Goal: Task Accomplishment & Management: Complete application form

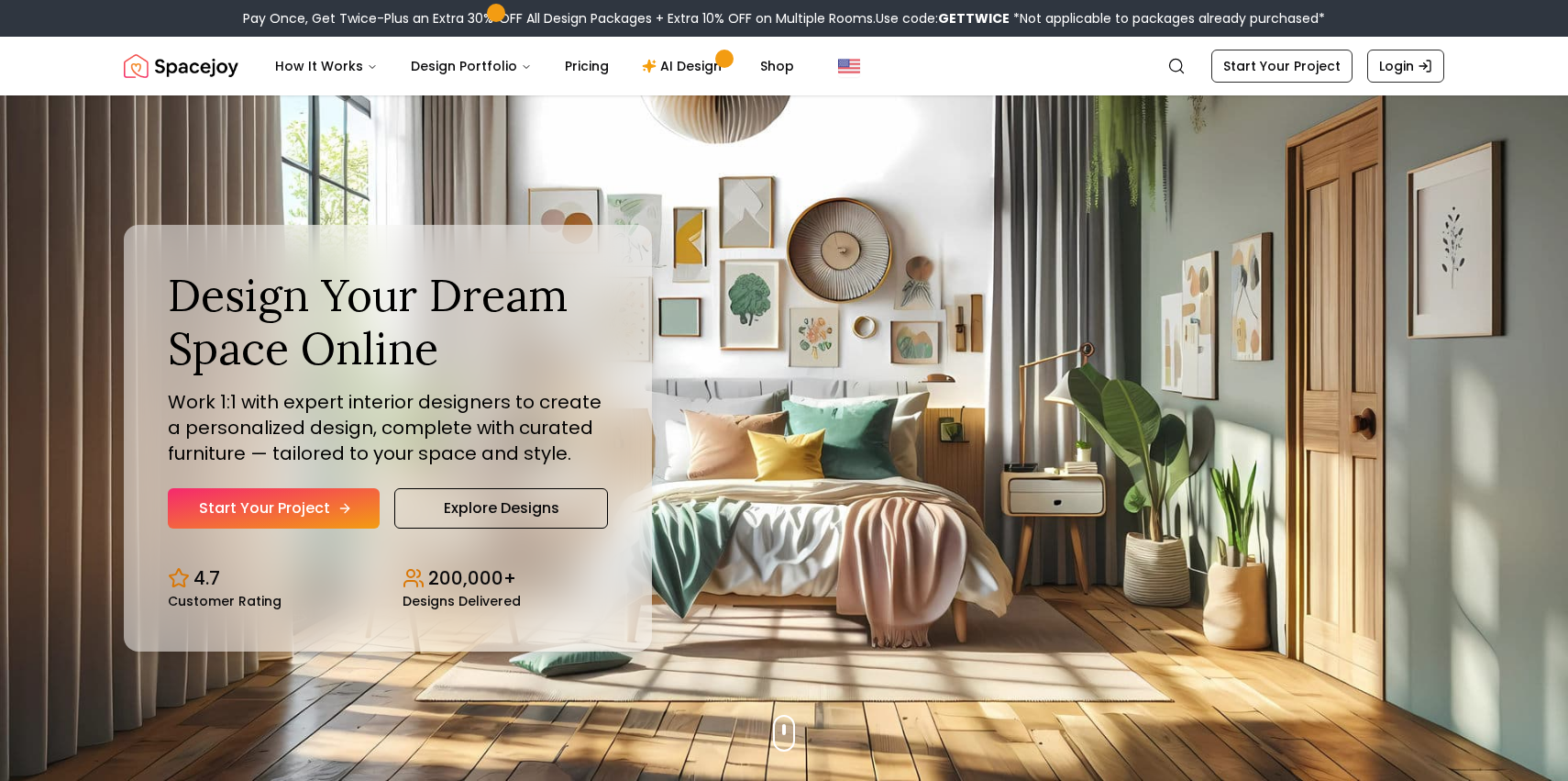
click at [332, 504] on link "Start Your Project" at bounding box center [273, 508] width 212 height 41
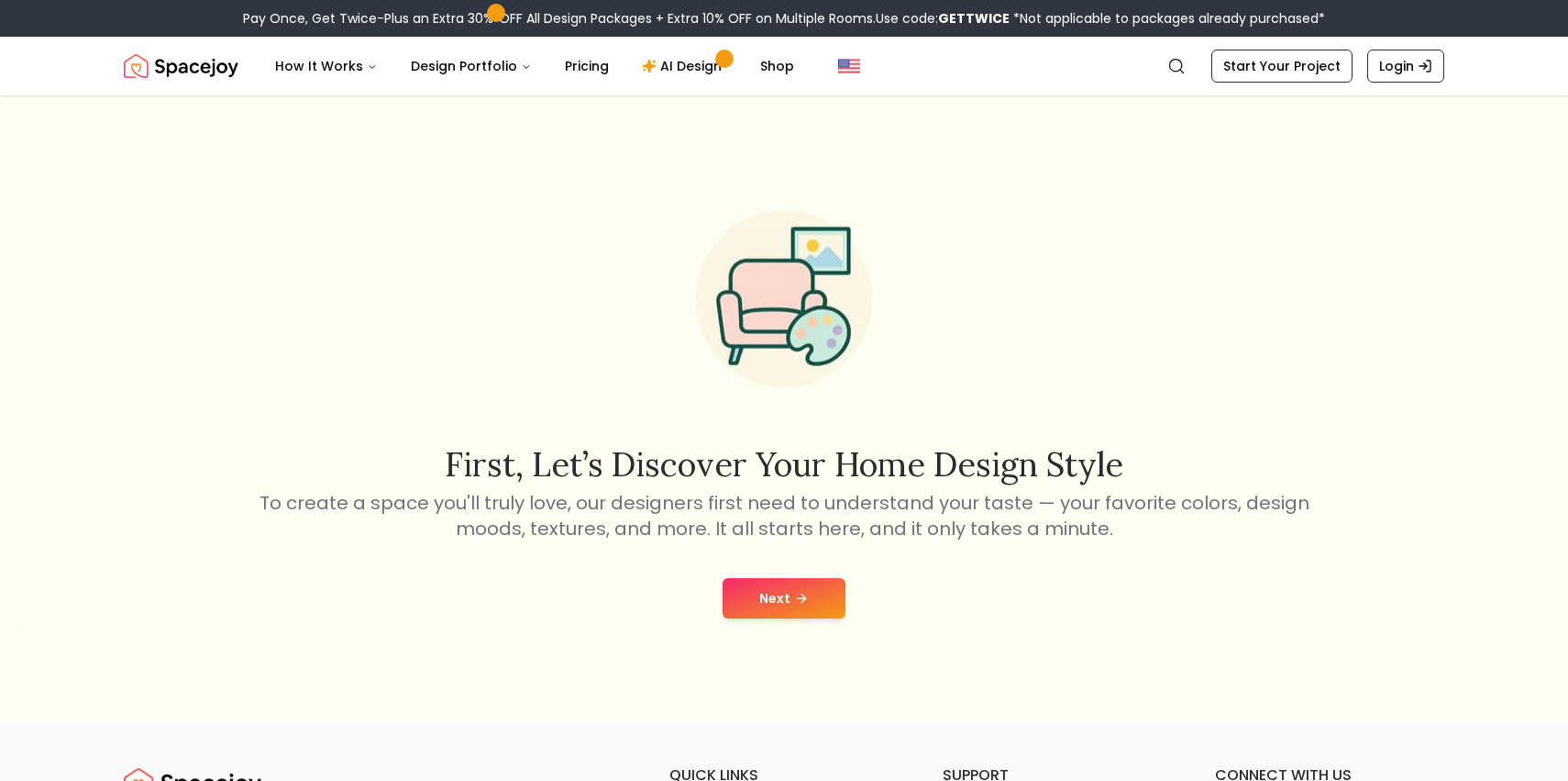
click at [790, 588] on button "Next" at bounding box center [784, 598] width 123 height 41
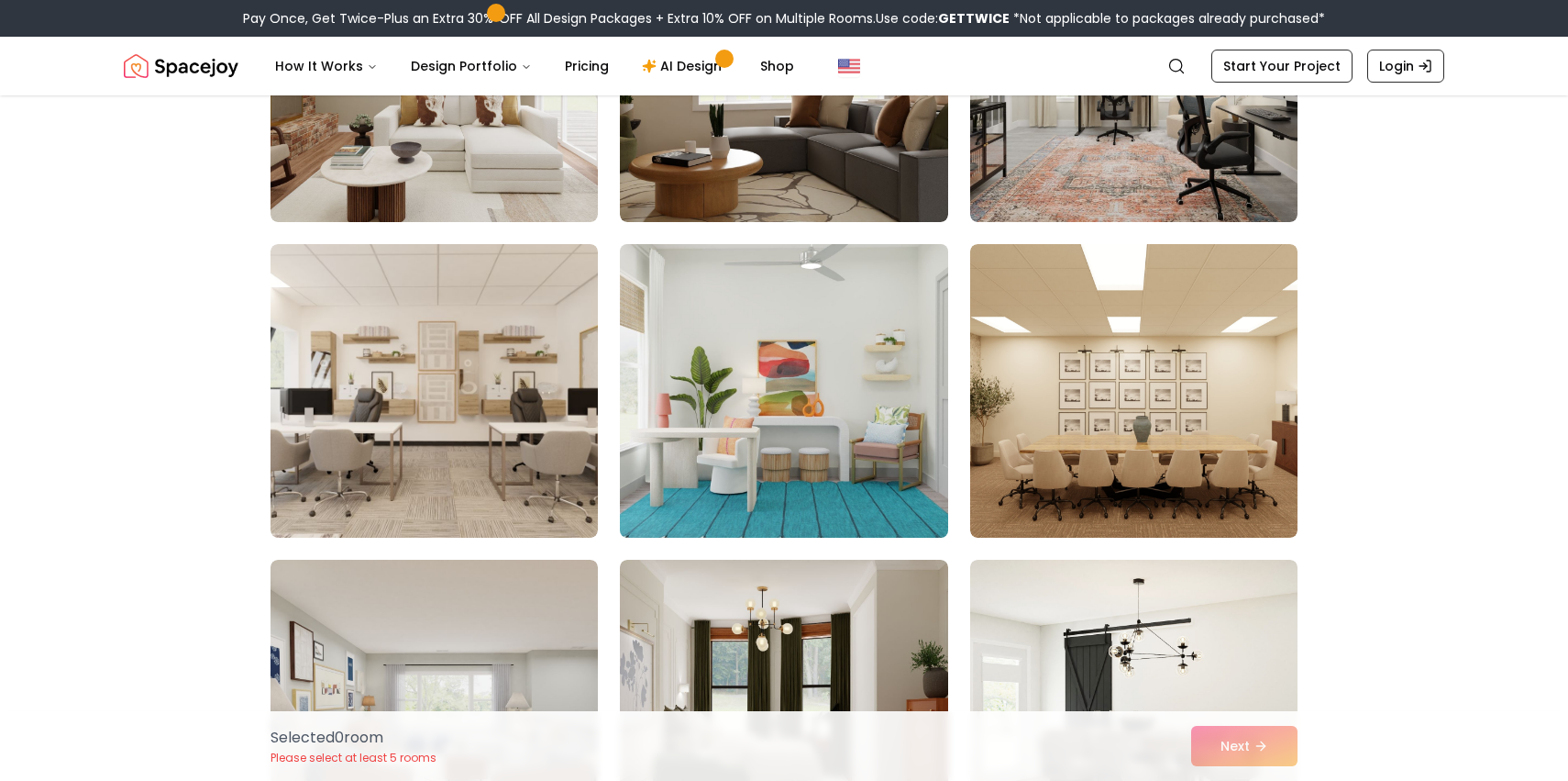
scroll to position [1040, 0]
